Goal: Navigation & Orientation: Find specific page/section

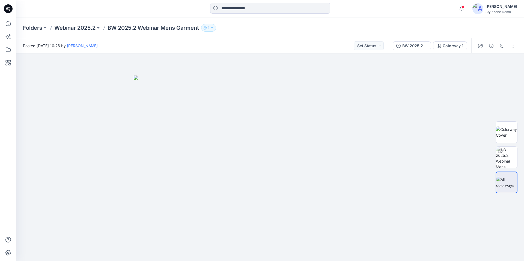
click at [75, 28] on p "Webinar 2025.2" at bounding box center [74, 28] width 41 height 8
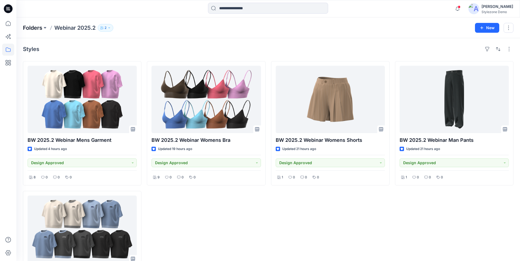
click at [37, 26] on p "Folders" at bounding box center [32, 28] width 19 height 8
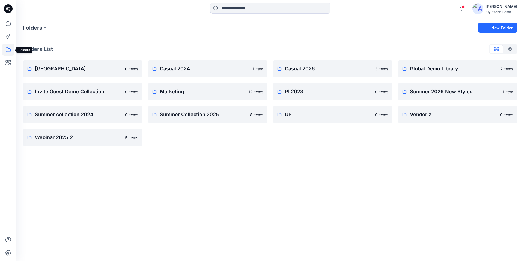
click at [7, 46] on icon at bounding box center [8, 50] width 12 height 12
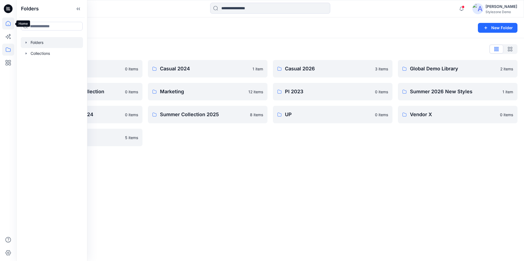
click at [10, 26] on icon at bounding box center [8, 23] width 12 height 12
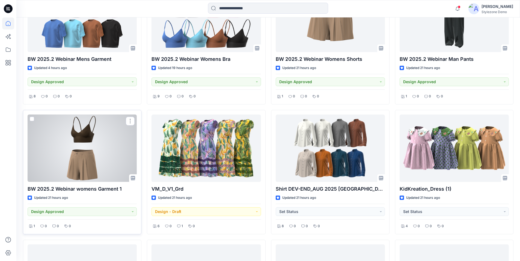
scroll to position [218, 0]
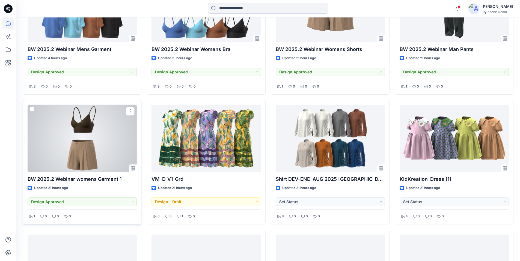
click at [32, 111] on span at bounding box center [32, 109] width 4 height 4
